Goal: Information Seeking & Learning: Learn about a topic

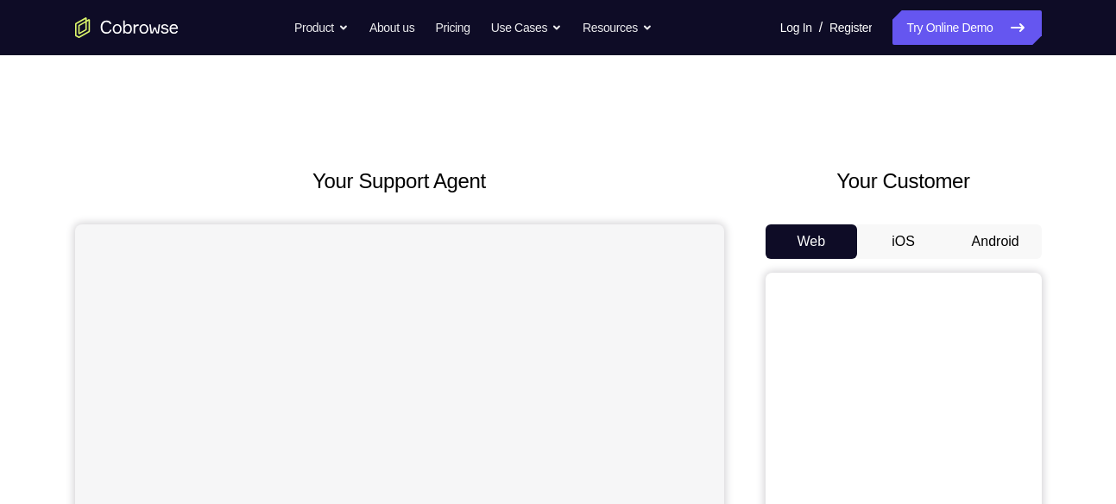
click at [976, 243] on button "Android" at bounding box center [996, 241] width 92 height 35
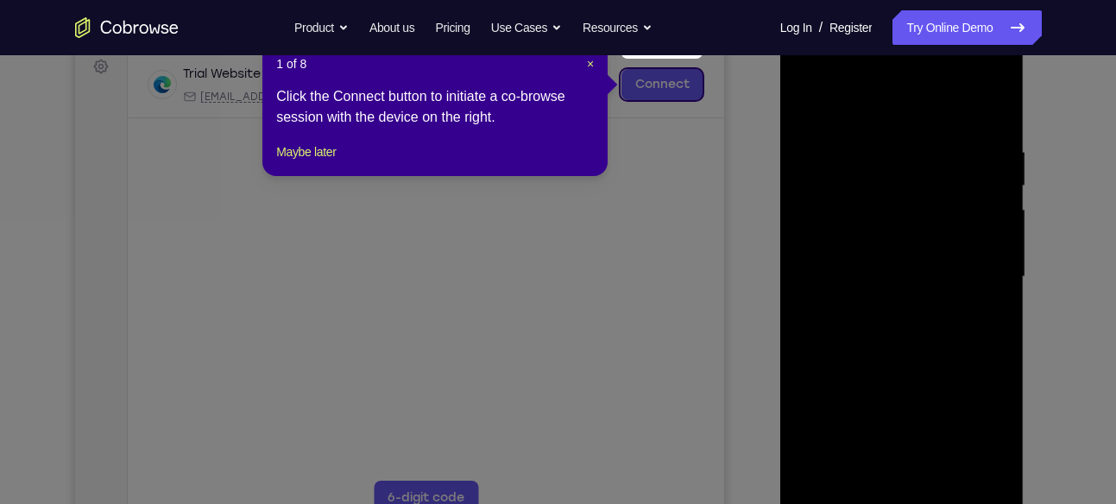
scroll to position [316, 0]
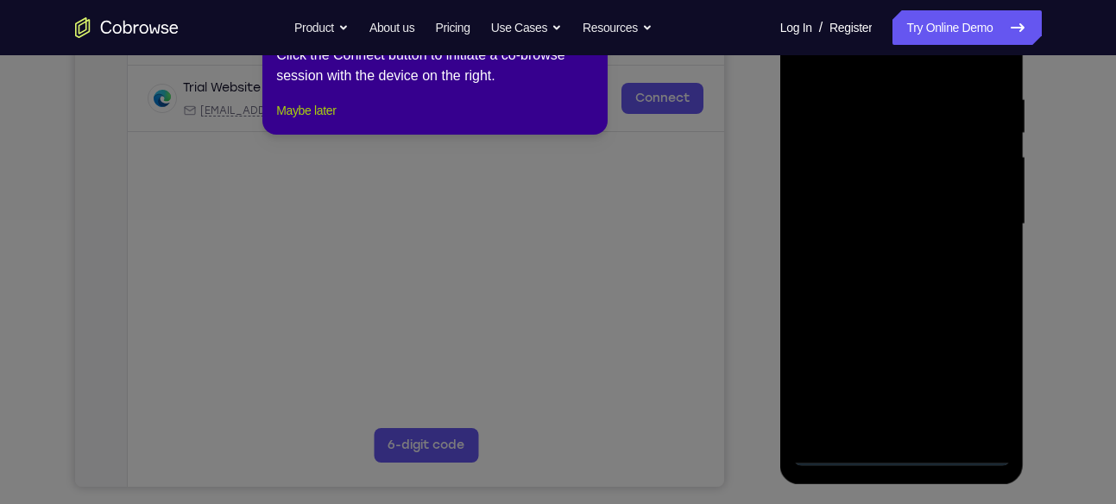
click at [336, 121] on button "Maybe later" at bounding box center [306, 110] width 60 height 21
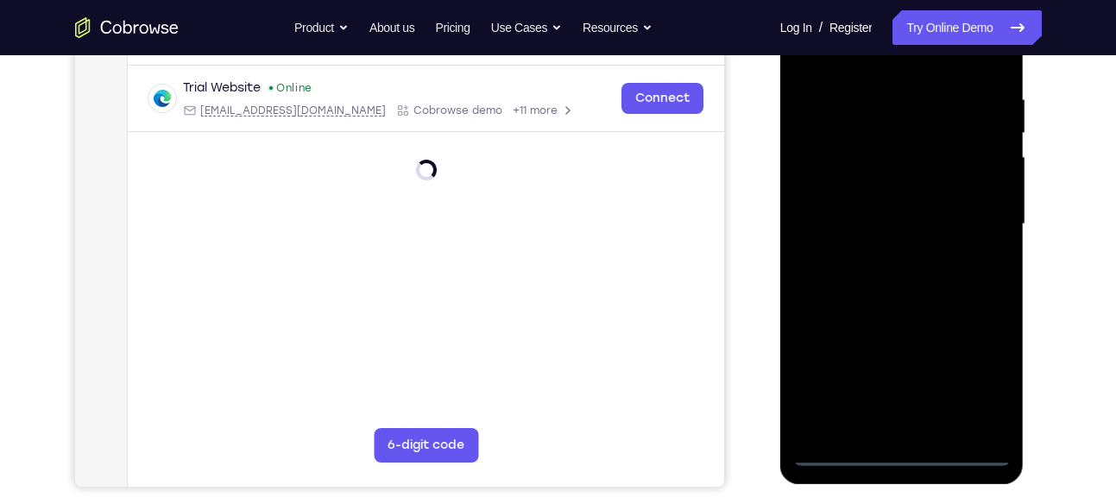
click at [883, 453] on div at bounding box center [902, 224] width 218 height 483
click at [981, 385] on div at bounding box center [902, 224] width 218 height 483
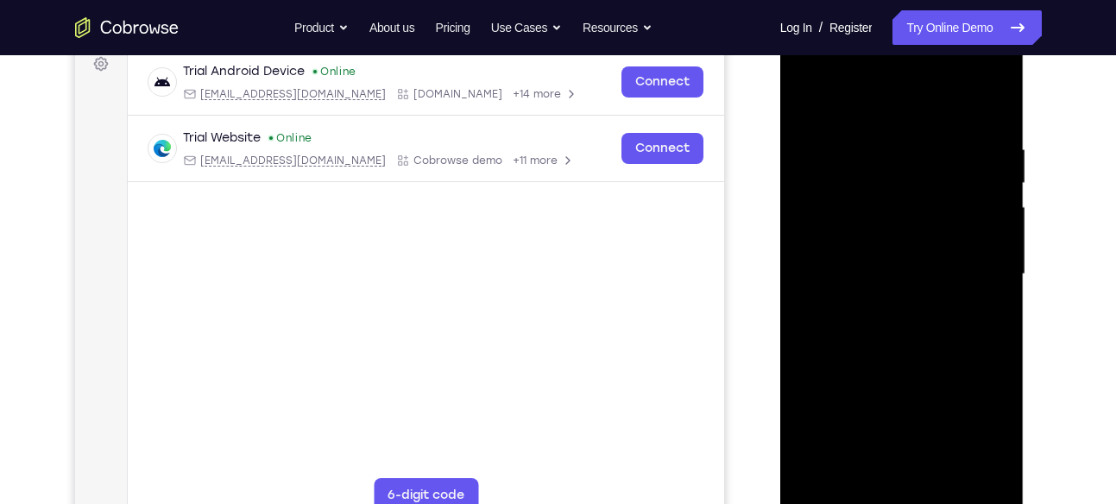
scroll to position [257, 0]
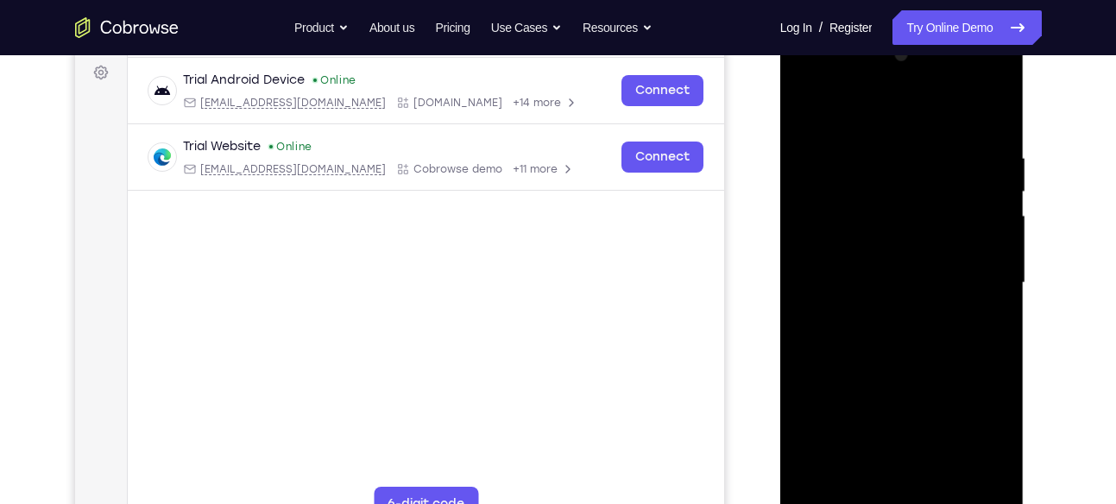
click at [889, 105] on div at bounding box center [902, 282] width 218 height 483
click at [986, 287] on div at bounding box center [902, 282] width 218 height 483
click at [880, 310] on div at bounding box center [902, 282] width 218 height 483
click at [881, 254] on div at bounding box center [902, 282] width 218 height 483
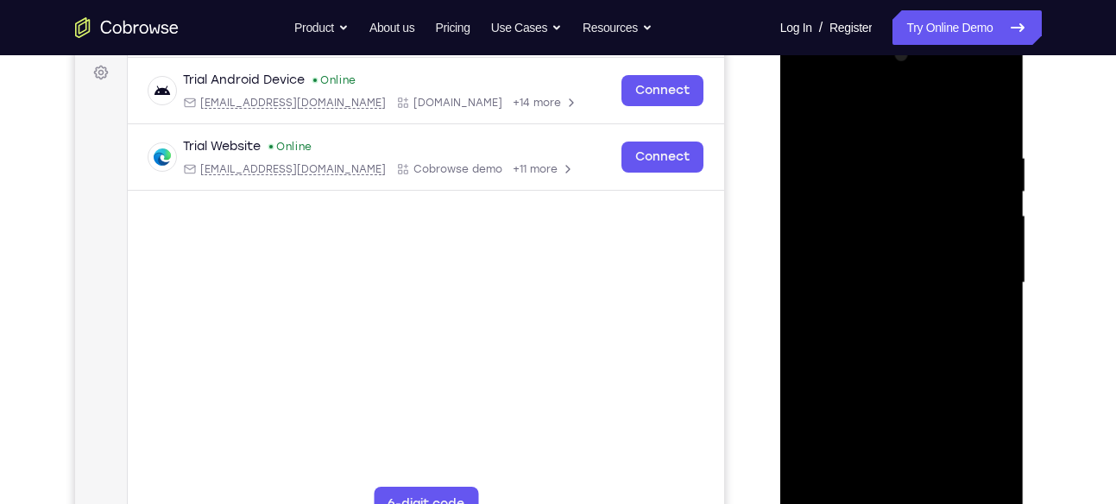
click at [881, 254] on div at bounding box center [902, 282] width 218 height 483
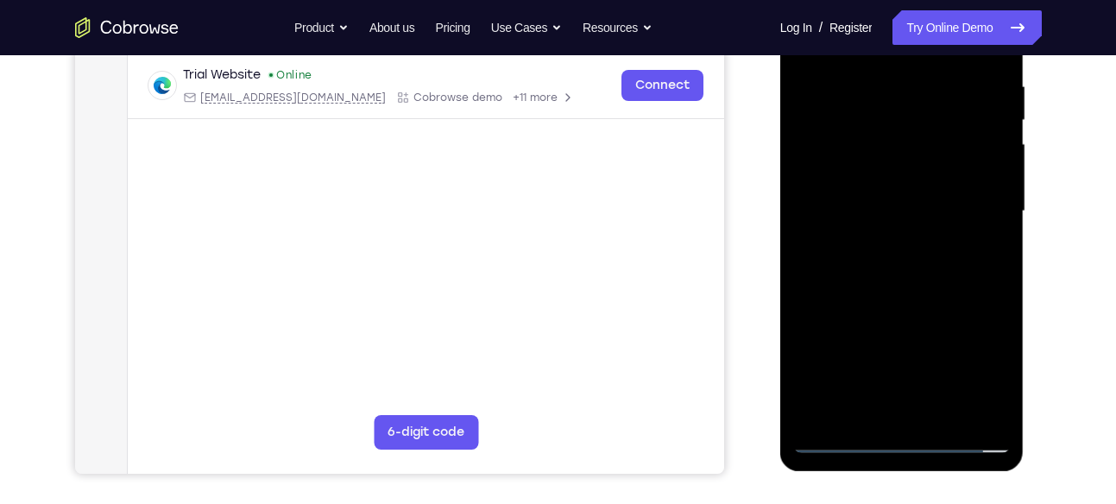
scroll to position [327, 0]
click at [993, 178] on div at bounding box center [902, 213] width 218 height 483
click at [963, 216] on div at bounding box center [902, 213] width 218 height 483
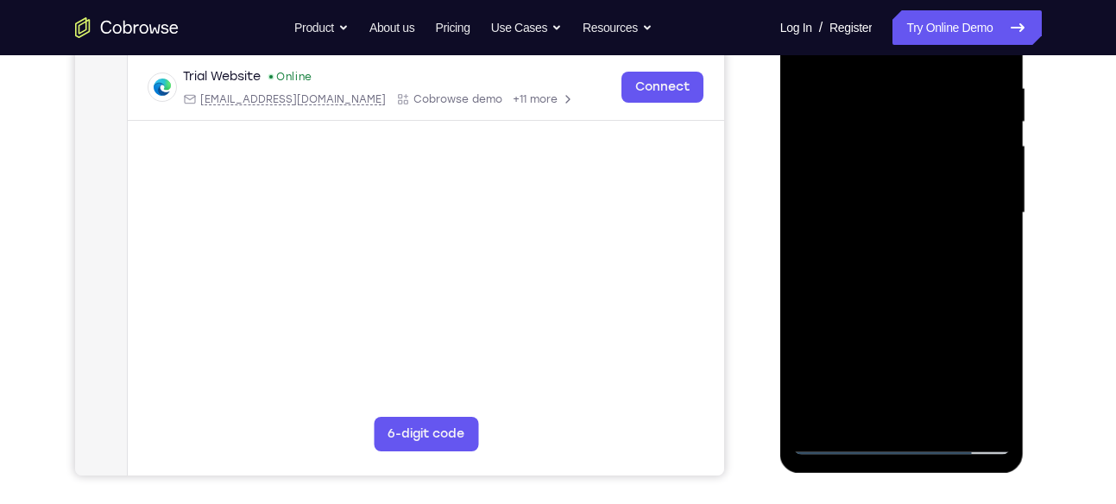
click at [890, 254] on div at bounding box center [902, 213] width 218 height 483
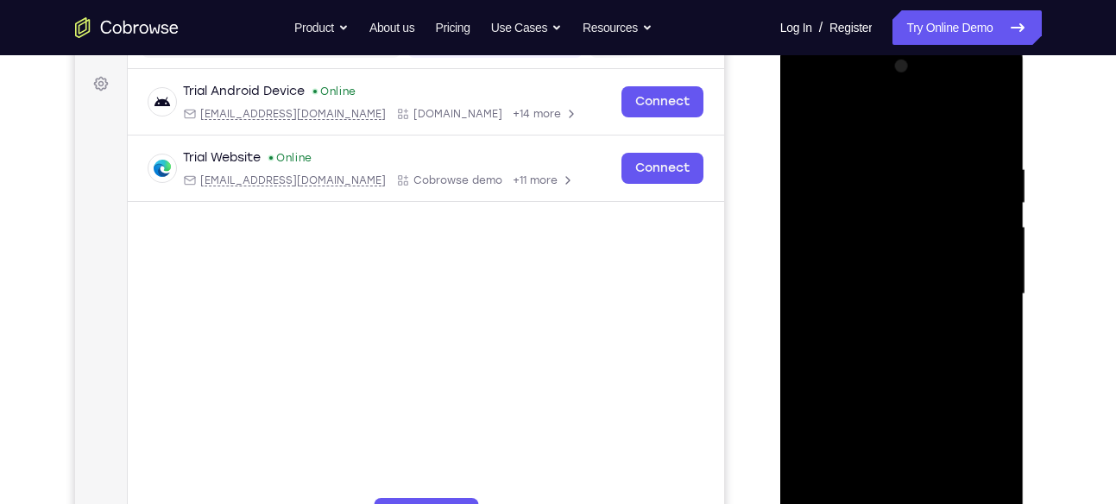
scroll to position [251, 0]
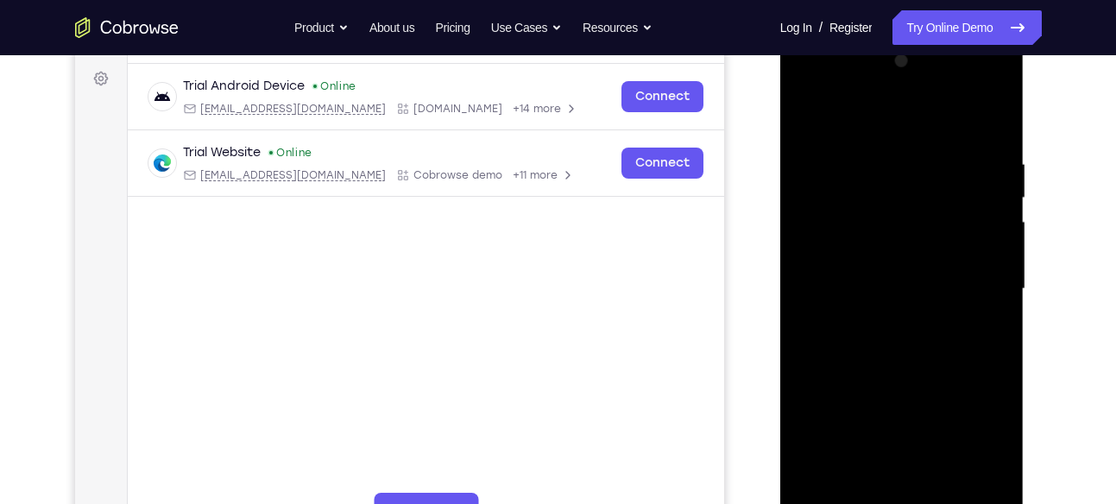
click at [886, 388] on div at bounding box center [902, 288] width 218 height 483
click at [881, 381] on div at bounding box center [902, 288] width 218 height 483
click at [844, 202] on div at bounding box center [902, 288] width 218 height 483
click at [950, 246] on div at bounding box center [902, 288] width 218 height 483
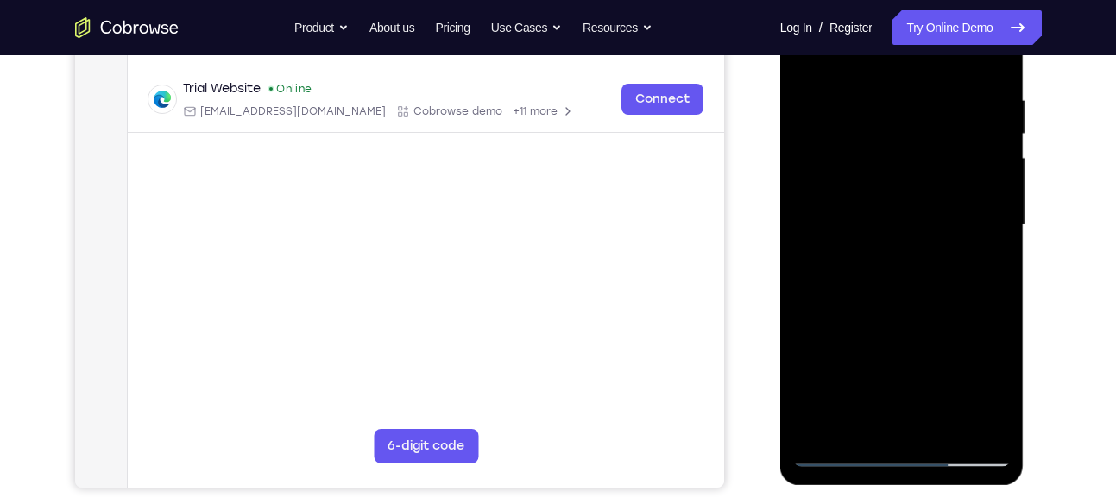
scroll to position [302, 0]
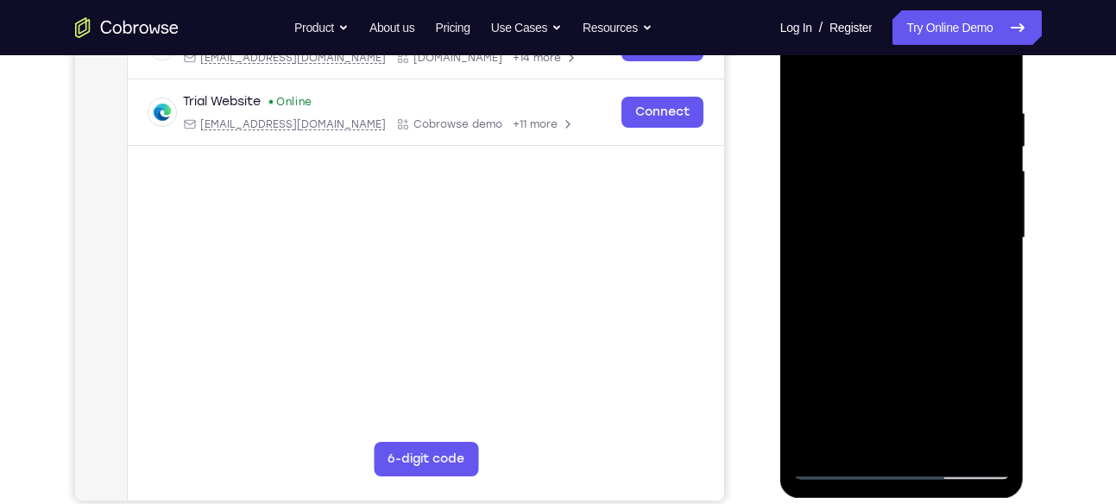
click at [878, 150] on div at bounding box center [902, 238] width 218 height 483
click at [999, 162] on div at bounding box center [902, 238] width 218 height 483
click at [840, 203] on div at bounding box center [902, 238] width 218 height 483
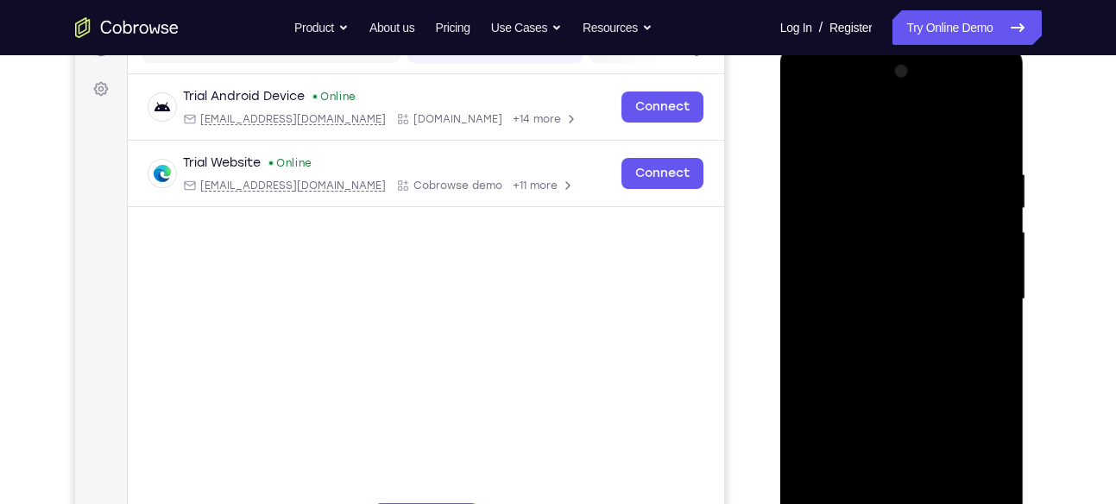
scroll to position [240, 0]
click at [950, 377] on div at bounding box center [902, 300] width 218 height 483
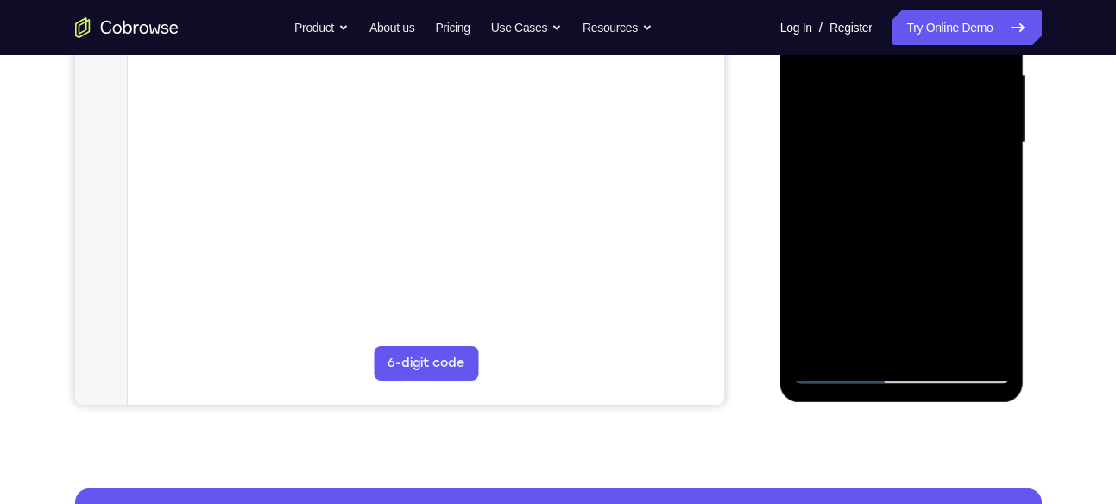
scroll to position [416, 0]
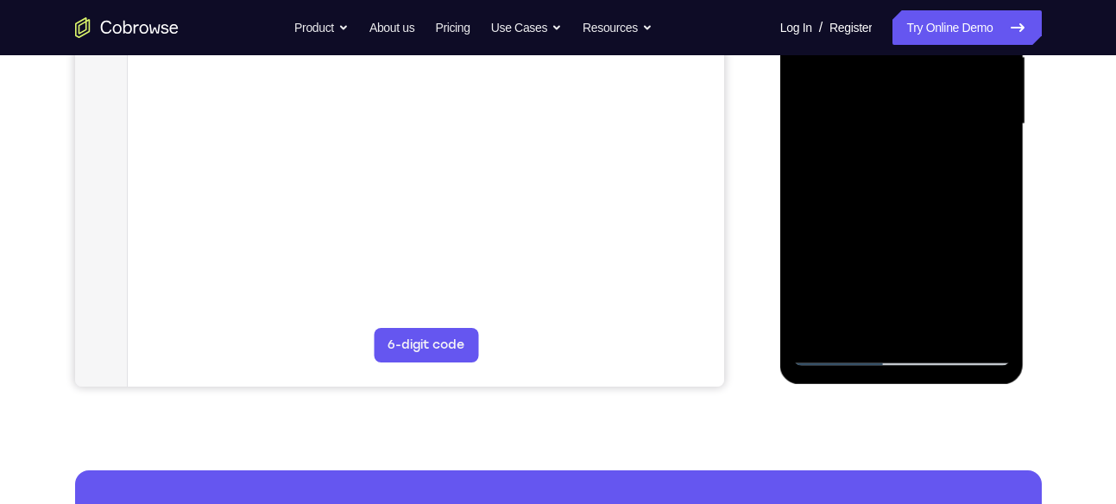
drag, startPoint x: 924, startPoint y: 238, endPoint x: 923, endPoint y: 208, distance: 30.2
click at [923, 208] on div at bounding box center [902, 124] width 218 height 483
drag, startPoint x: 901, startPoint y: 224, endPoint x: 931, endPoint y: 117, distance: 112.1
click at [931, 117] on div at bounding box center [902, 124] width 218 height 483
drag, startPoint x: 894, startPoint y: 201, endPoint x: 925, endPoint y: 97, distance: 109.0
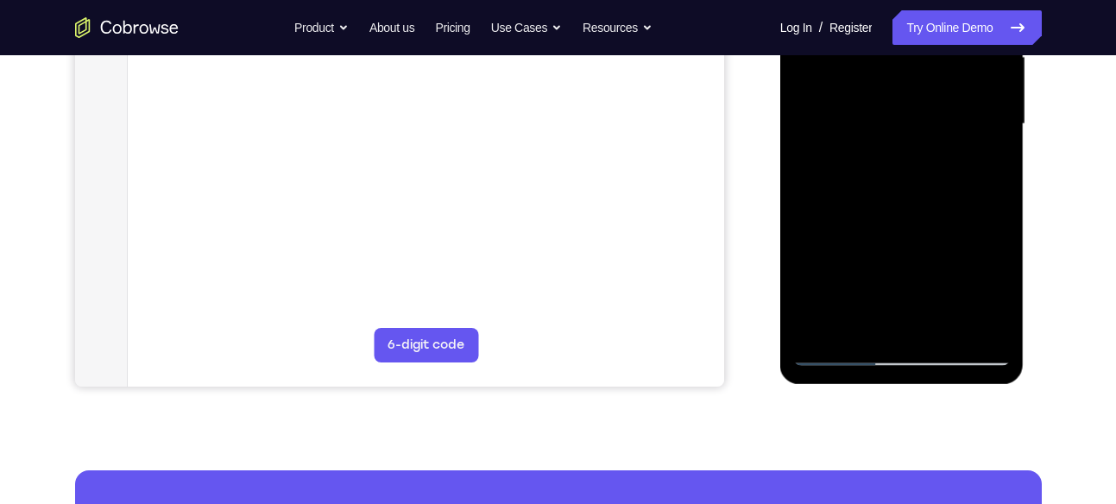
click at [925, 97] on div at bounding box center [902, 124] width 218 height 483
drag, startPoint x: 904, startPoint y: 225, endPoint x: 939, endPoint y: 114, distance: 116.9
click at [939, 114] on div at bounding box center [902, 124] width 218 height 483
drag, startPoint x: 926, startPoint y: 168, endPoint x: 948, endPoint y: 104, distance: 67.4
click at [948, 104] on div at bounding box center [902, 124] width 218 height 483
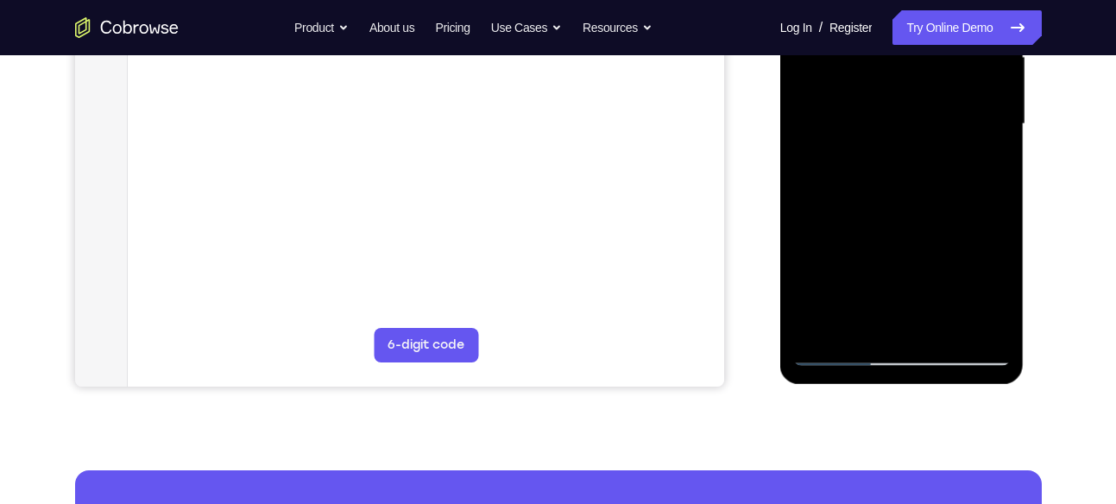
drag, startPoint x: 889, startPoint y: 224, endPoint x: 946, endPoint y: 129, distance: 110.7
click at [946, 129] on div at bounding box center [902, 124] width 218 height 483
drag, startPoint x: 908, startPoint y: 174, endPoint x: 941, endPoint y: 130, distance: 54.9
click at [941, 130] on div at bounding box center [902, 124] width 218 height 483
click at [994, 247] on div at bounding box center [902, 124] width 218 height 483
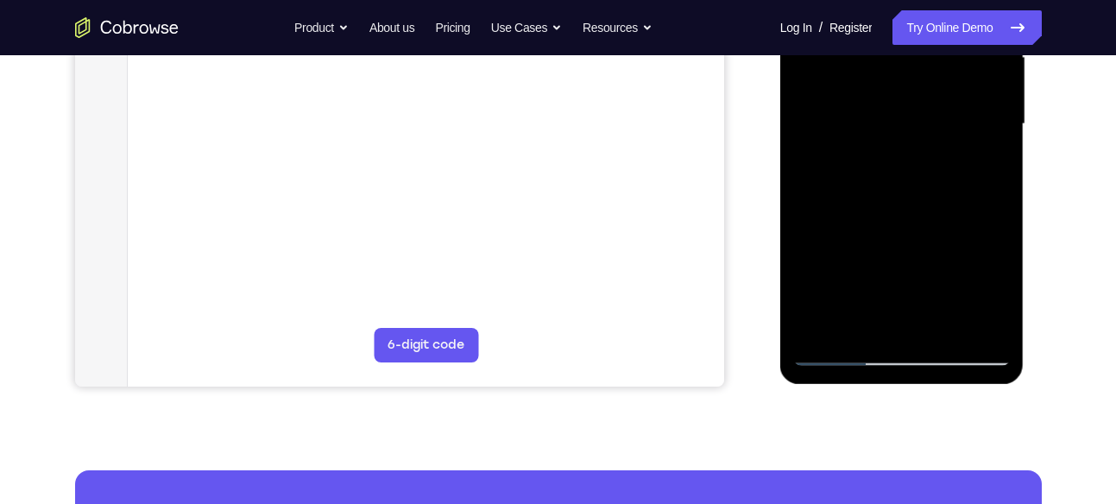
click at [994, 247] on div at bounding box center [902, 124] width 218 height 483
click at [944, 337] on div at bounding box center [902, 124] width 218 height 483
click at [899, 208] on div at bounding box center [902, 124] width 218 height 483
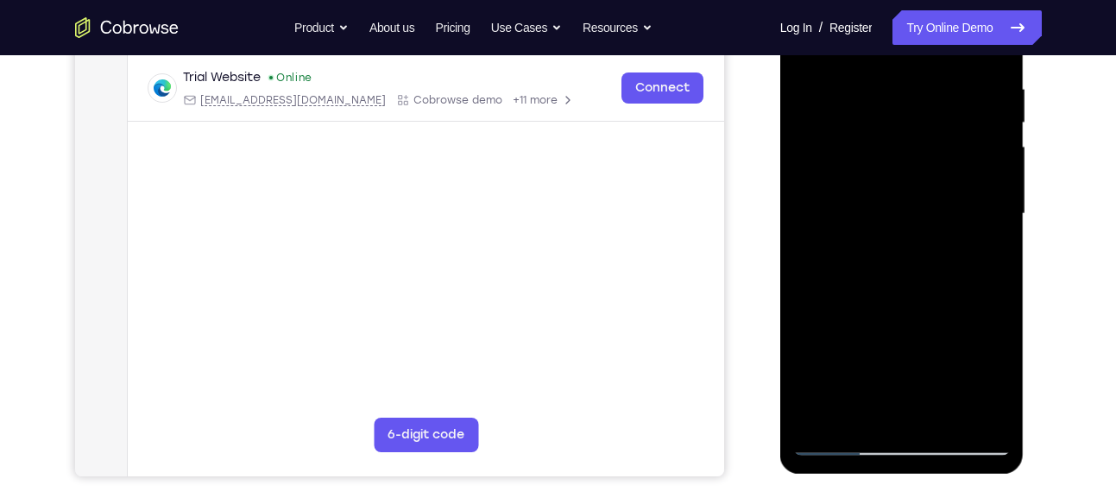
scroll to position [325, 0]
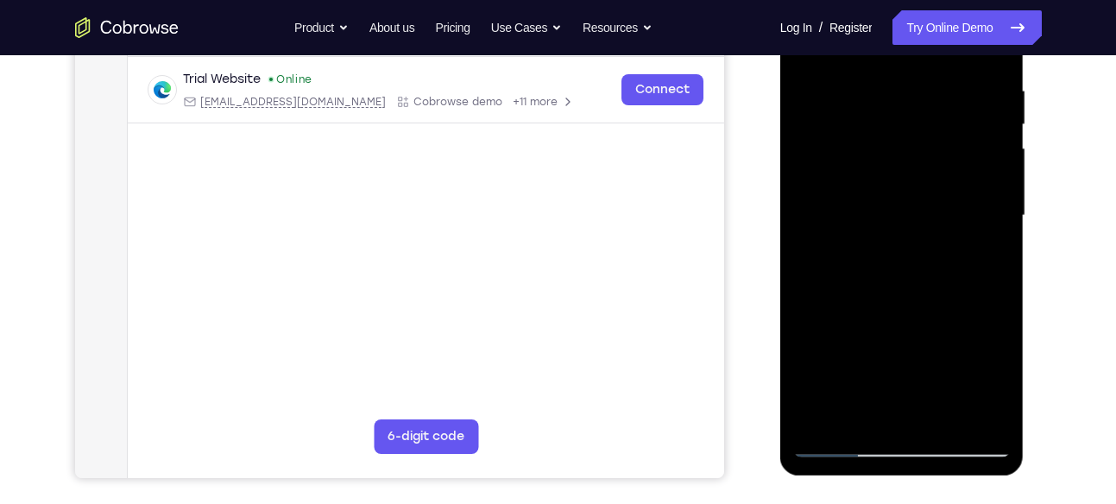
click at [1000, 161] on div at bounding box center [902, 215] width 218 height 483
click at [803, 161] on div at bounding box center [902, 215] width 218 height 483
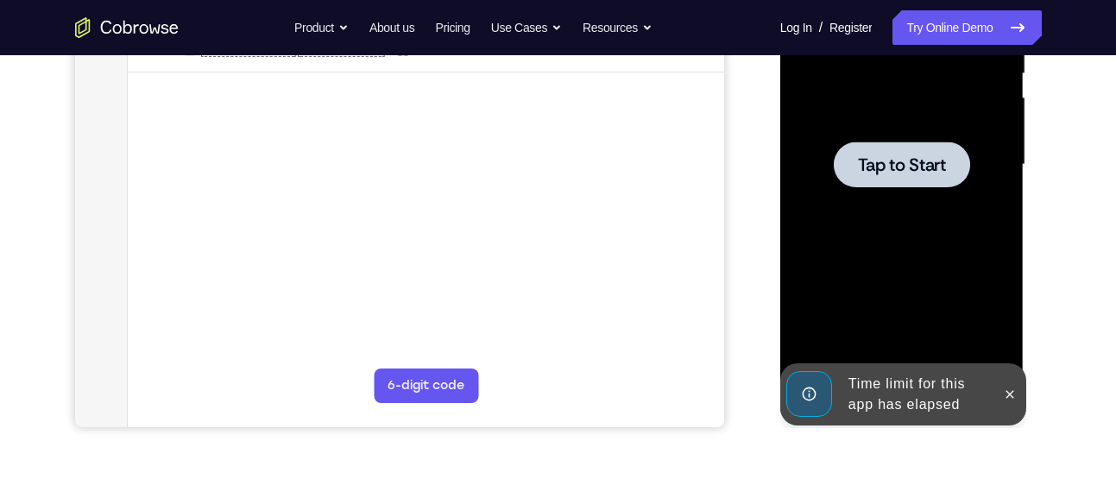
click at [906, 204] on div at bounding box center [902, 164] width 218 height 483
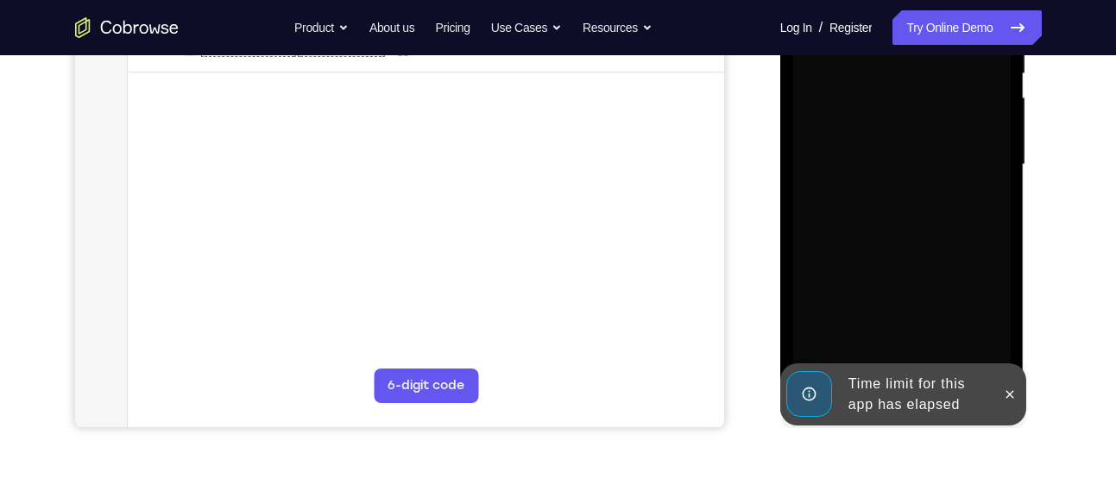
click at [1013, 379] on div at bounding box center [1010, 394] width 28 height 62
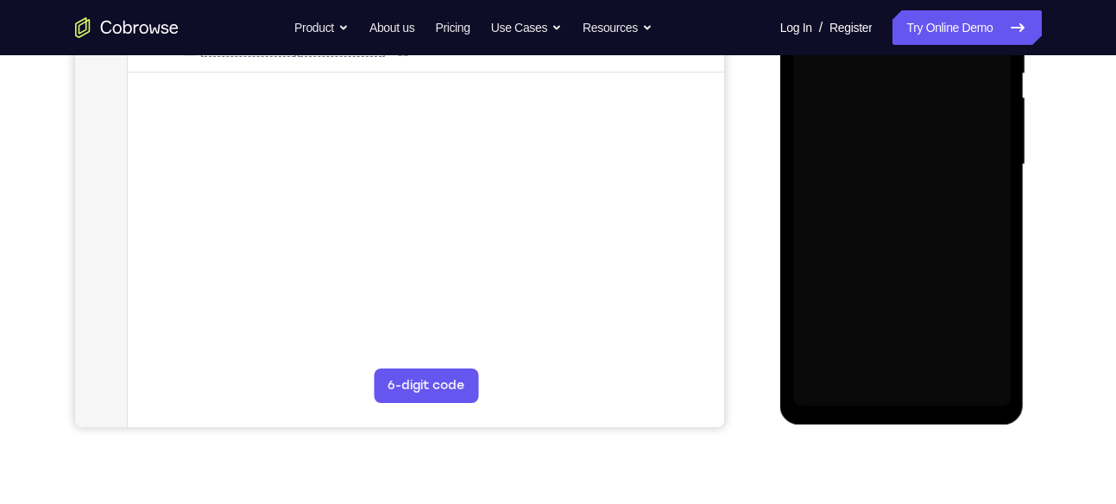
scroll to position [375, 0]
